Goal: Task Accomplishment & Management: Manage account settings

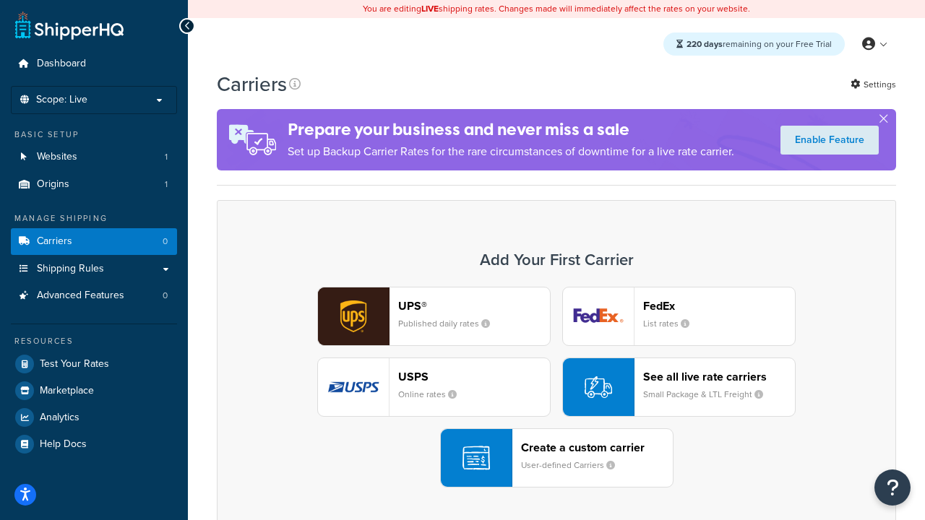
click at [557, 387] on div "UPS® Published daily rates FedEx List rates USPS Online rates See all live rate…" at bounding box center [556, 387] width 649 height 201
click at [719, 306] on header "FedEx" at bounding box center [719, 306] width 152 height 14
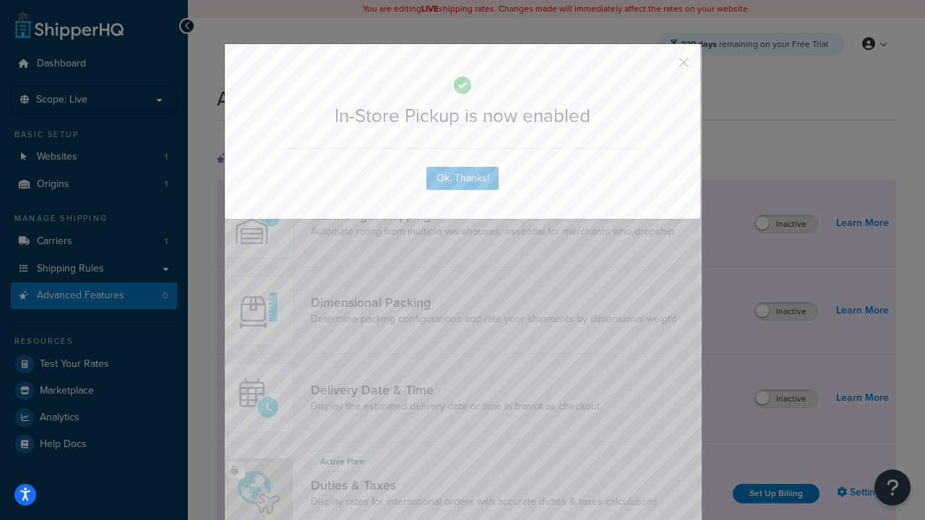
scroll to position [468, 0]
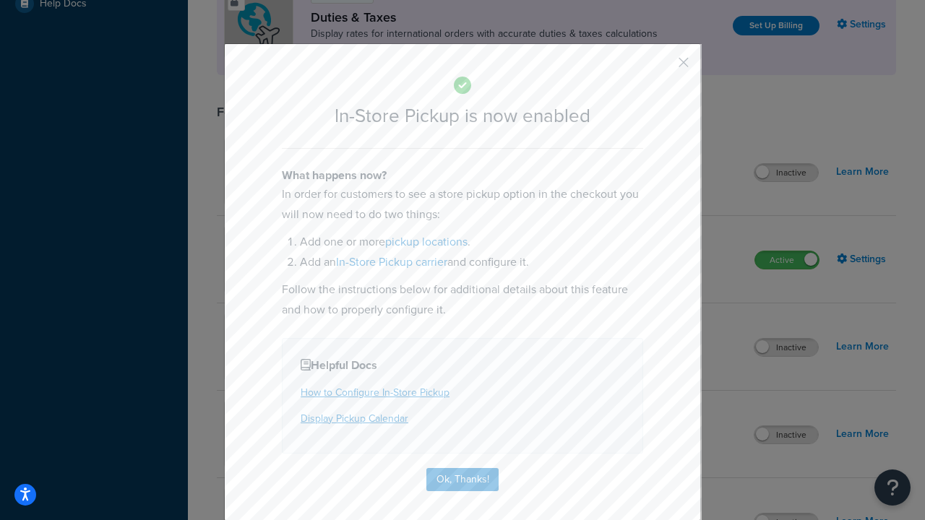
click at [662, 67] on button "button" at bounding box center [663, 68] width 4 height 4
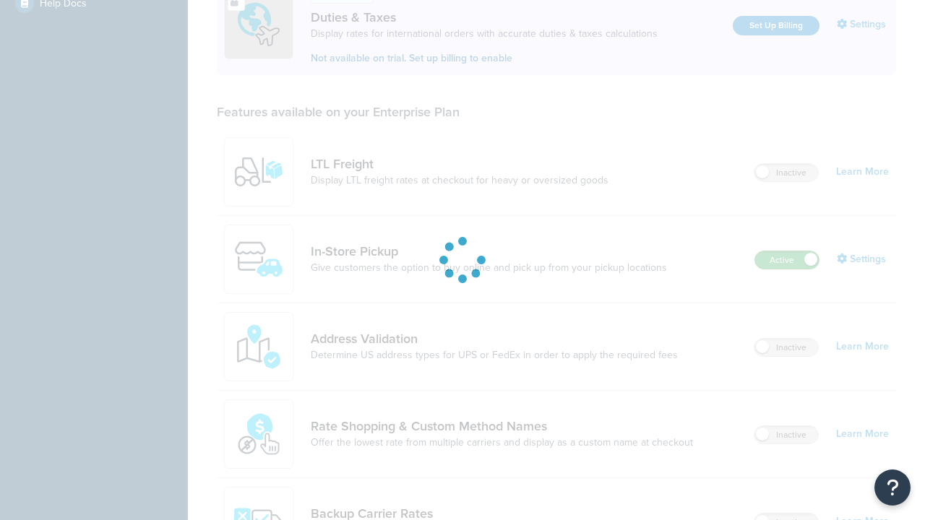
click at [787, 252] on label "Active" at bounding box center [787, 260] width 64 height 17
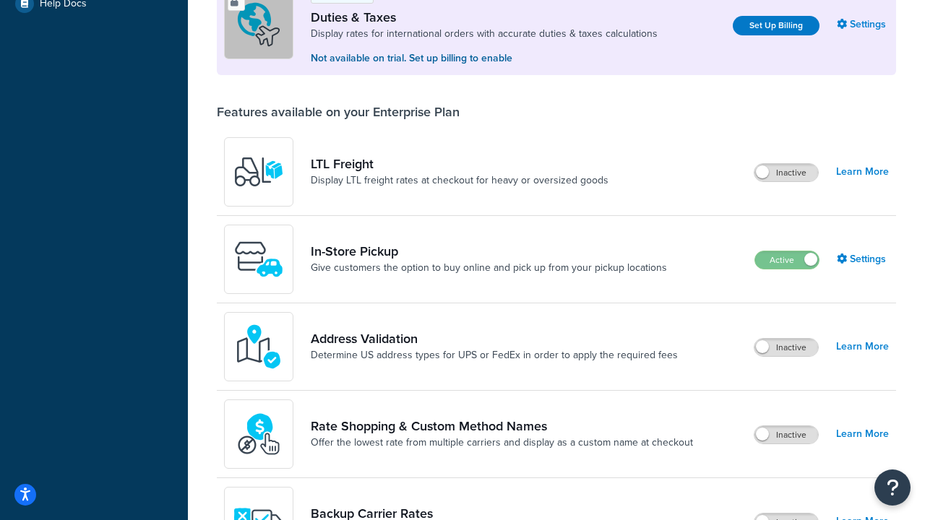
scroll to position [720, 0]
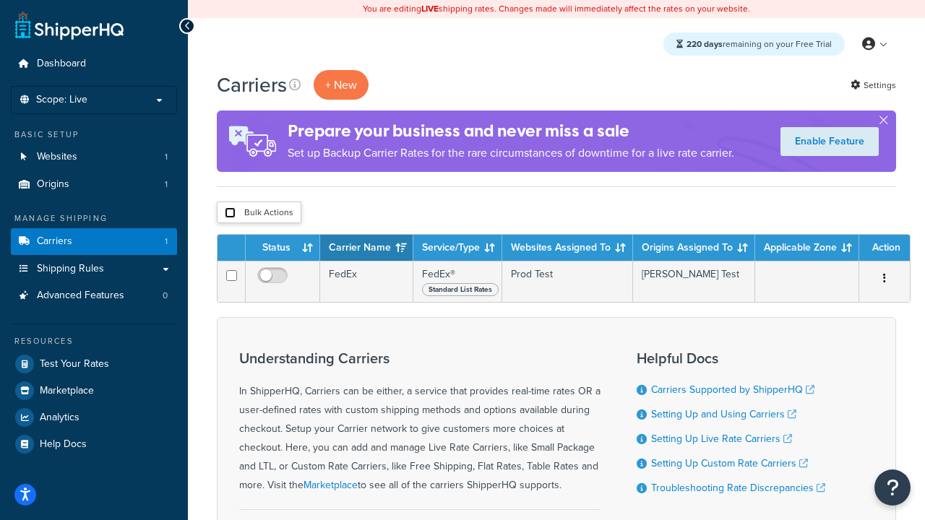
click at [230, 213] on input "checkbox" at bounding box center [230, 212] width 11 height 11
checkbox input "true"
click at [0, 0] on button "Delete" at bounding box center [0, 0] width 0 height 0
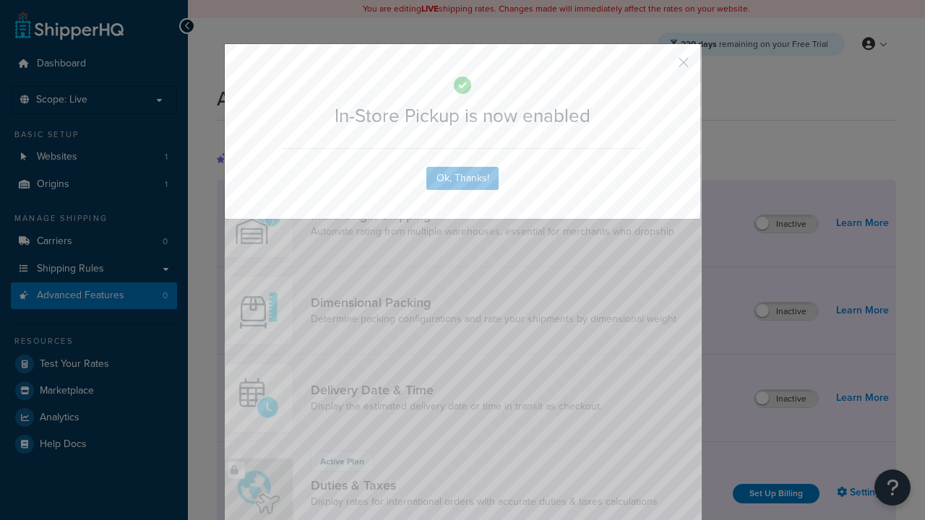
scroll to position [468, 0]
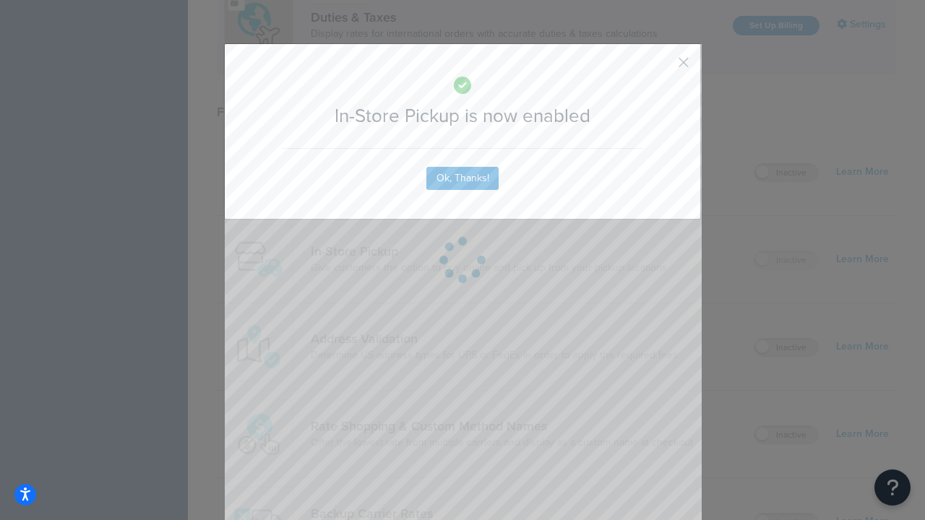
click at [662, 67] on button "button" at bounding box center [663, 68] width 4 height 4
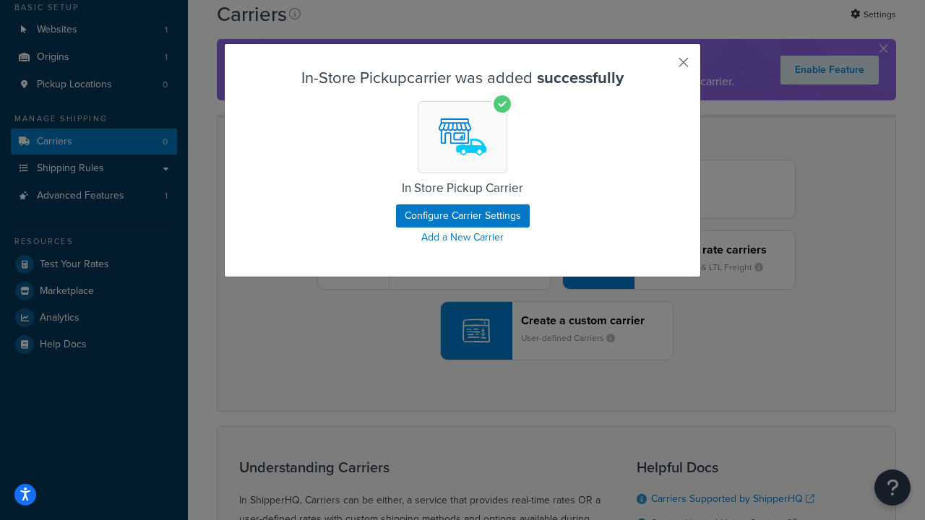
click at [662, 67] on button "button" at bounding box center [663, 68] width 4 height 4
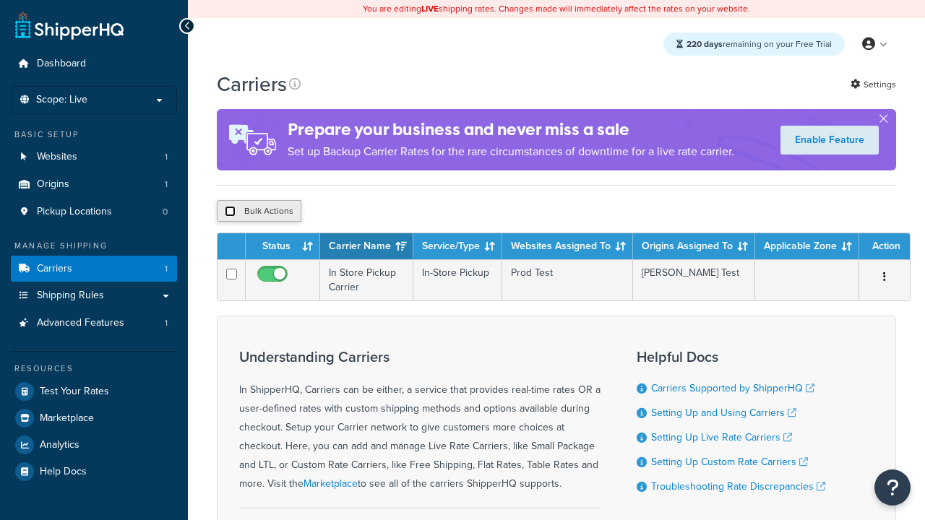
click at [230, 212] on input "checkbox" at bounding box center [230, 211] width 11 height 11
checkbox input "true"
click at [0, 0] on button "Duplicate" at bounding box center [0, 0] width 0 height 0
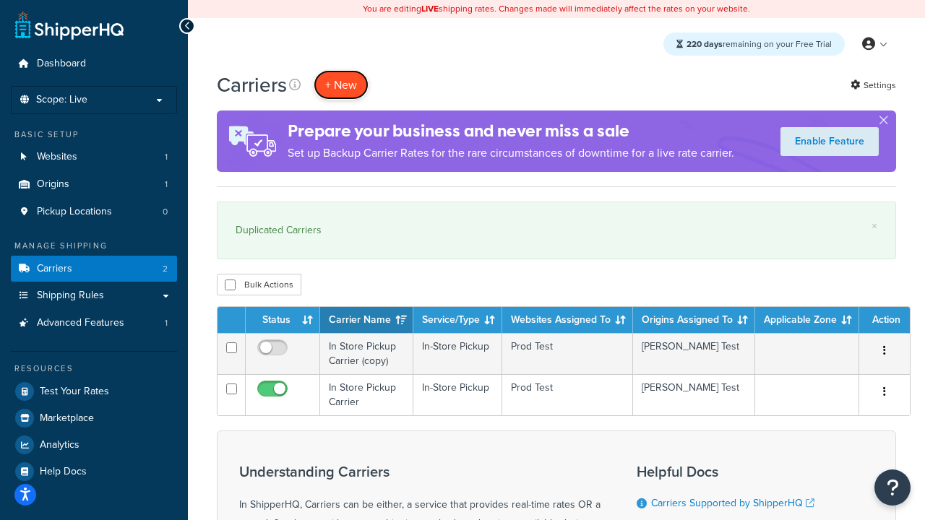
click at [341, 85] on button "+ New" at bounding box center [341, 85] width 55 height 30
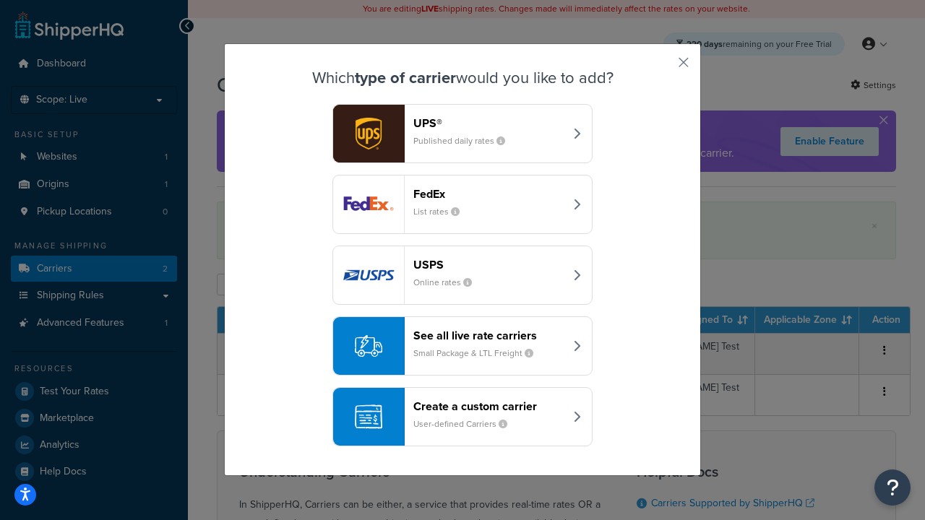
click at [463, 417] on div "Create a custom carrier User-defined Carriers" at bounding box center [488, 417] width 151 height 35
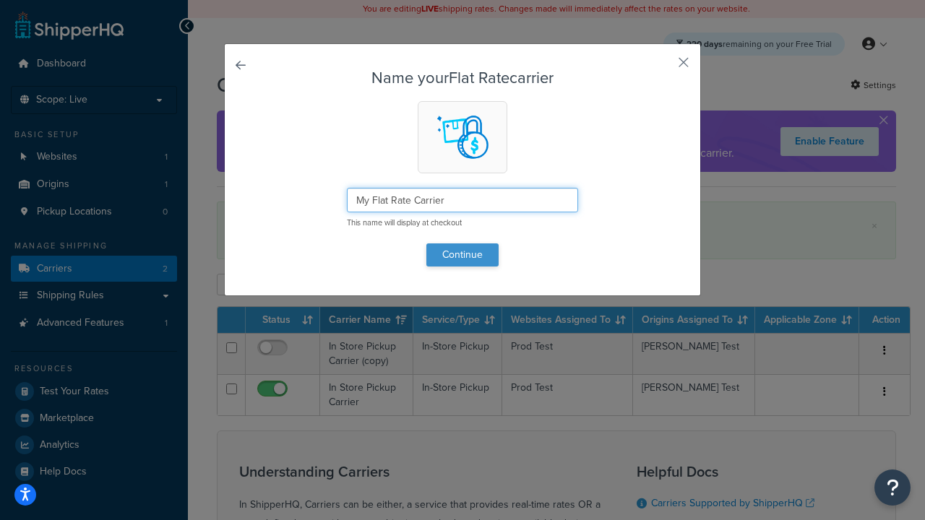
type input "My Flat Rate Carrier"
click at [463, 254] on button "Continue" at bounding box center [462, 255] width 72 height 23
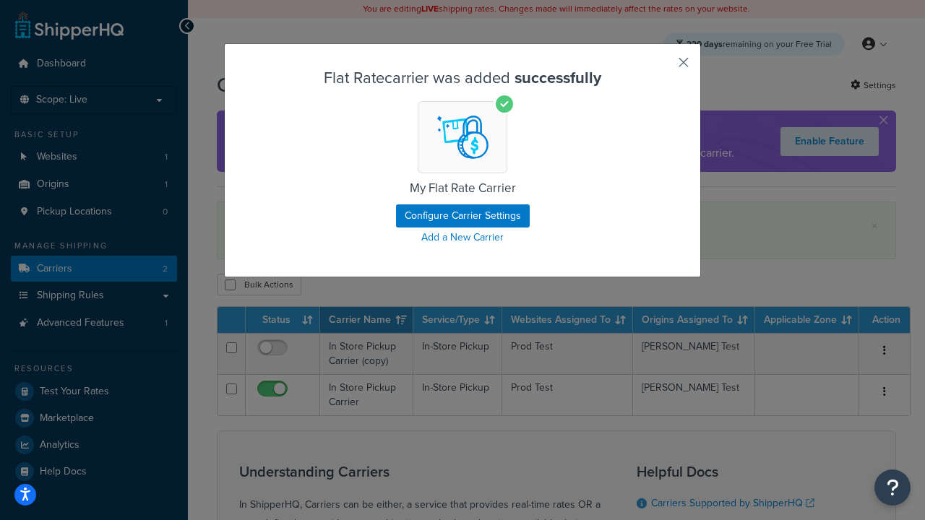
click at [662, 67] on button "button" at bounding box center [663, 68] width 4 height 4
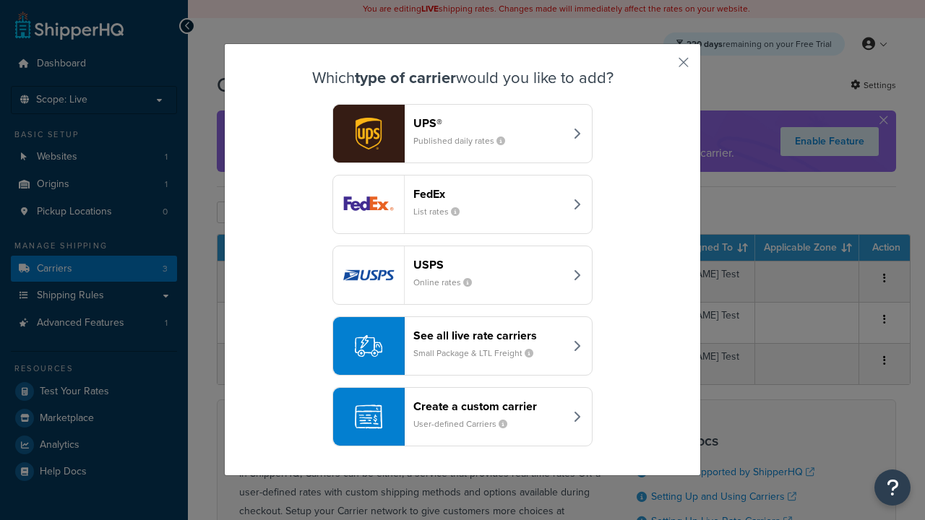
click at [463, 417] on div "Create a custom carrier User-defined Carriers" at bounding box center [488, 417] width 151 height 35
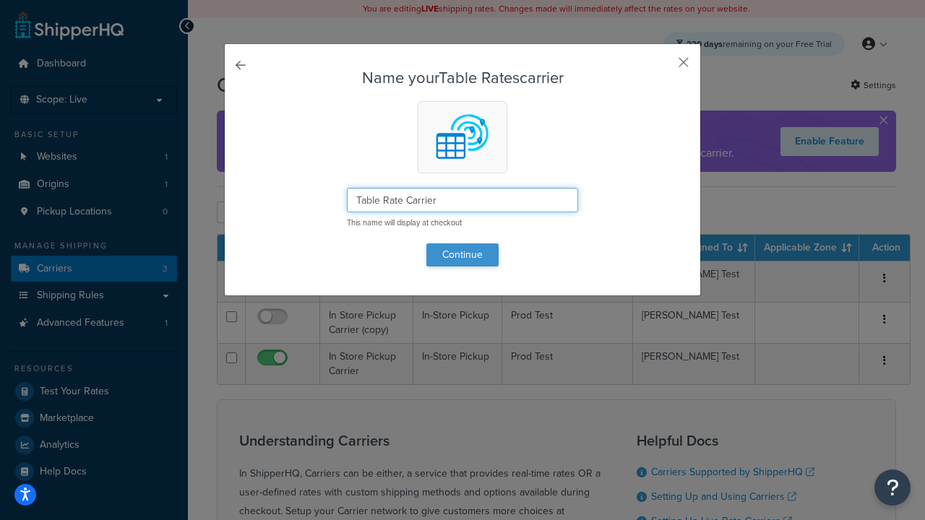
type input "Table Rate Carrier"
click at [463, 254] on button "Continue" at bounding box center [462, 255] width 72 height 23
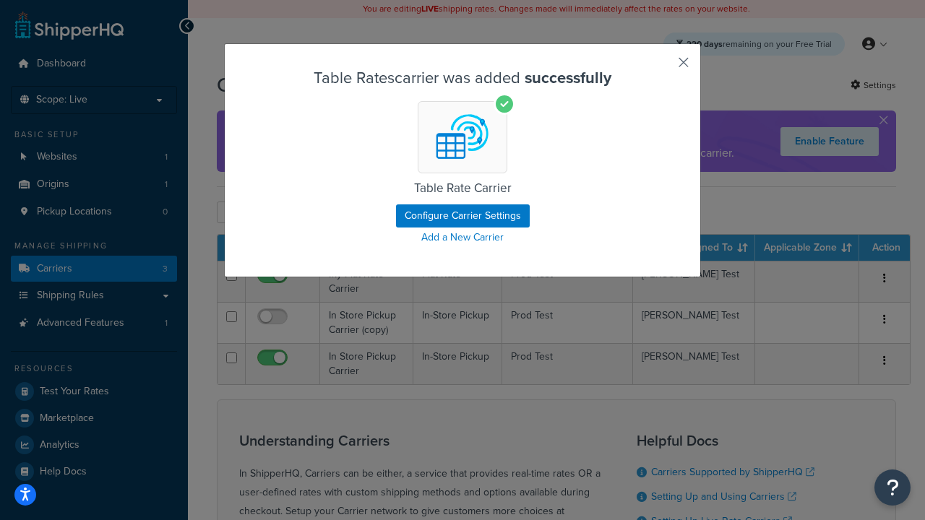
click at [662, 67] on button "button" at bounding box center [663, 68] width 4 height 4
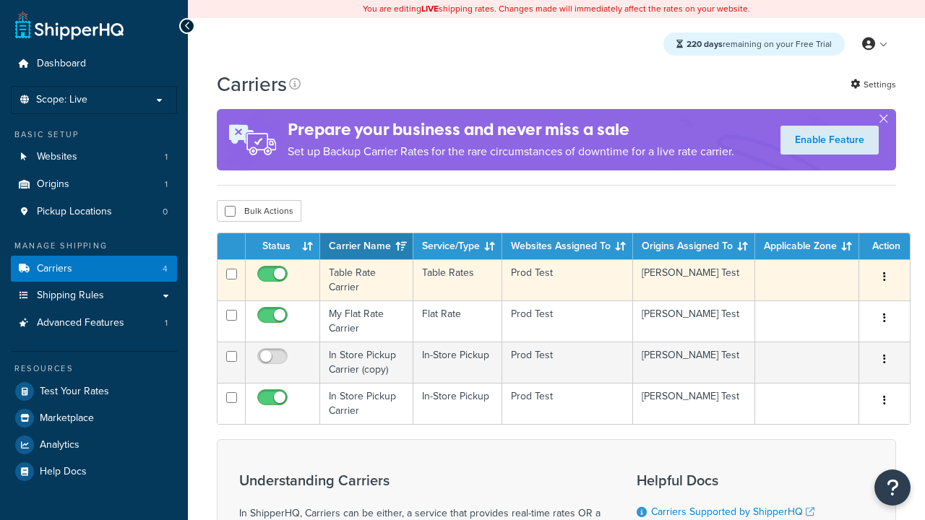
click at [885, 278] on icon "button" at bounding box center [884, 277] width 3 height 10
click at [0, 0] on link "Delete" at bounding box center [0, 0] width 0 height 0
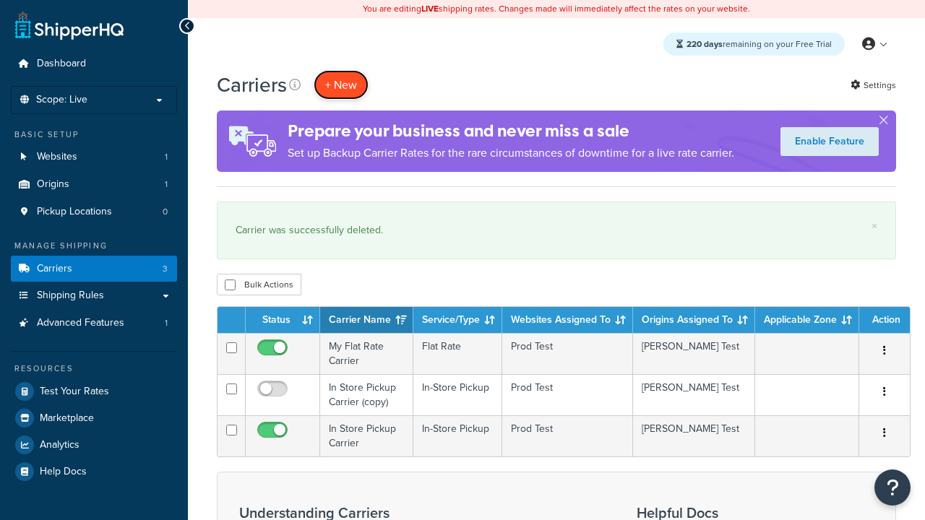
click at [341, 85] on button "+ New" at bounding box center [341, 85] width 55 height 30
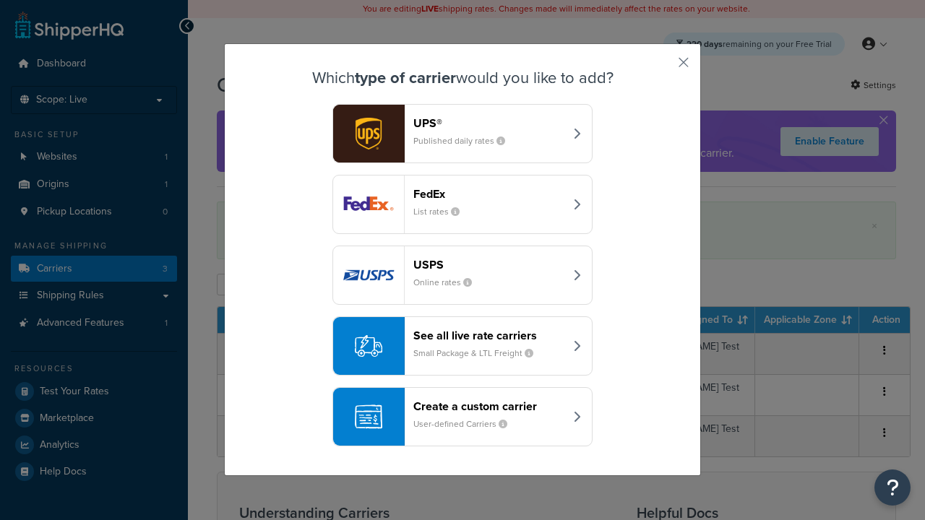
click at [463, 346] on div "See all live rate carriers Small Package & LTL Freight" at bounding box center [488, 346] width 151 height 35
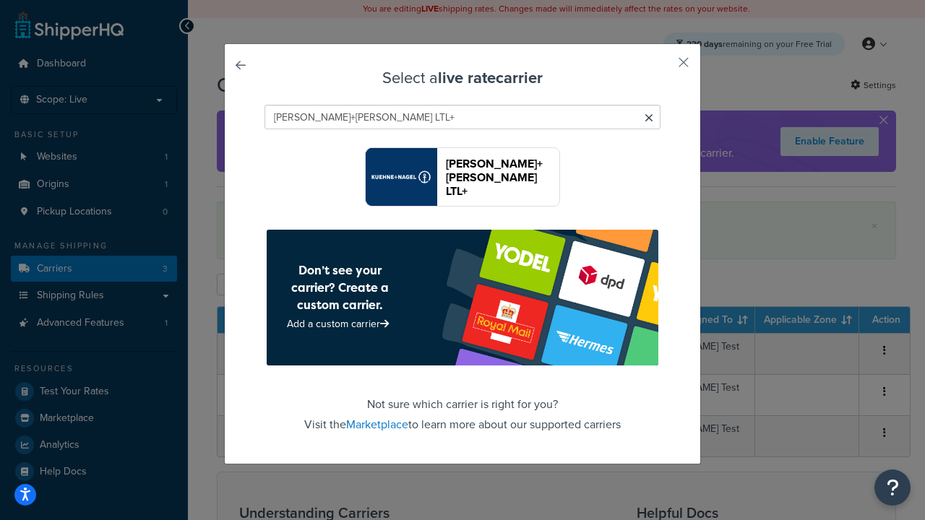
click at [502, 177] on header "Kuehne+Nagel LTL+" at bounding box center [502, 177] width 113 height 41
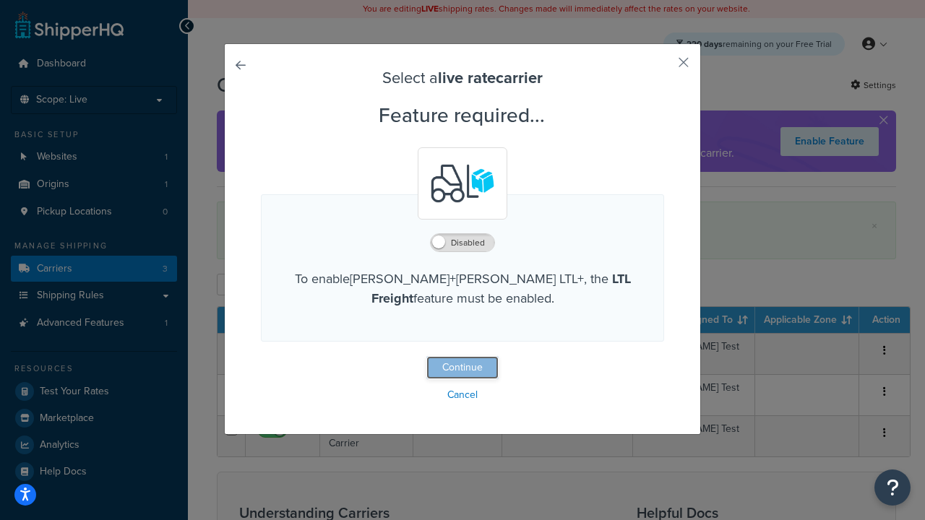
click at [463, 369] on button "Continue" at bounding box center [462, 367] width 72 height 23
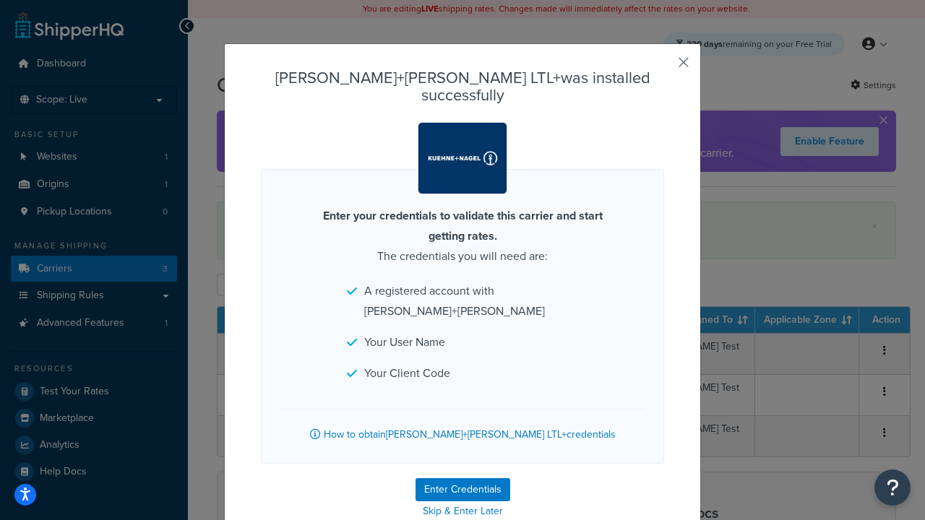
click at [662, 67] on button "button" at bounding box center [663, 68] width 4 height 4
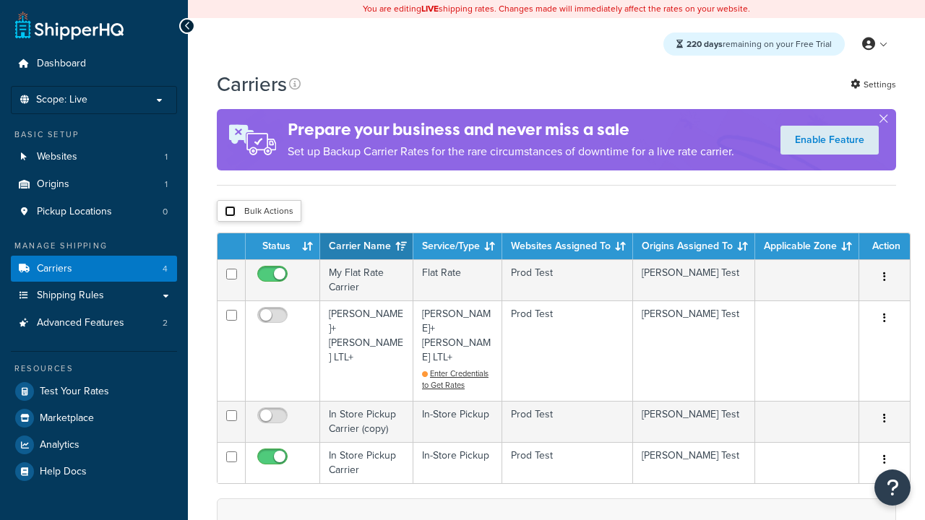
click at [230, 212] on input "checkbox" at bounding box center [230, 211] width 11 height 11
checkbox input "true"
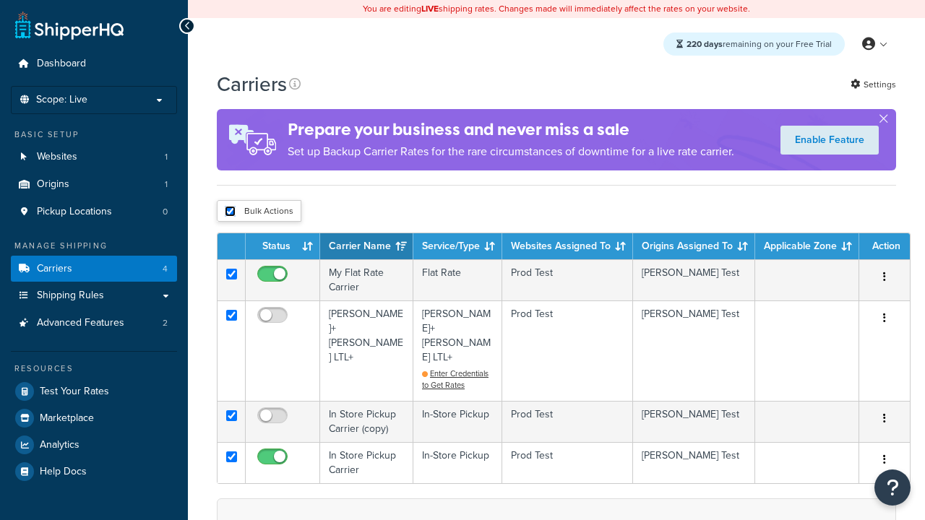
checkbox input "true"
click at [0, 0] on button "Delete" at bounding box center [0, 0] width 0 height 0
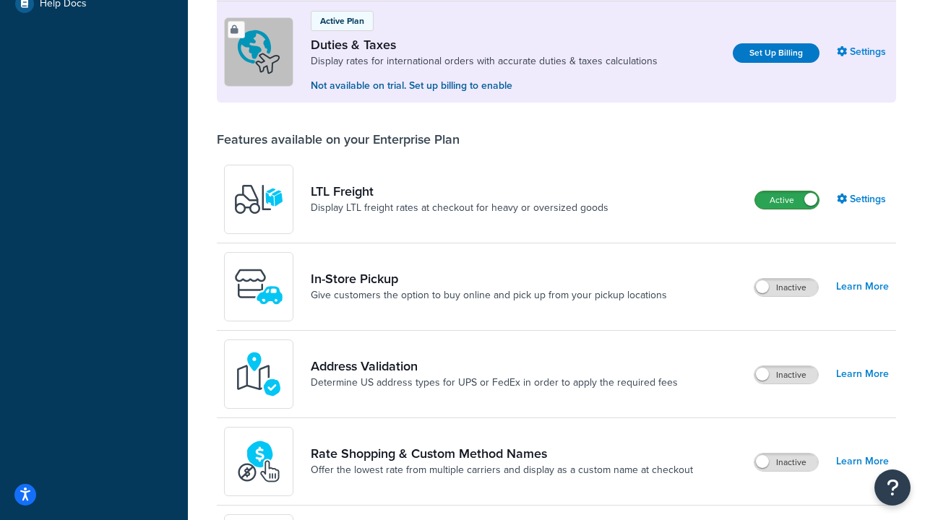
click at [787, 200] on label "Active" at bounding box center [787, 200] width 64 height 17
